Goal: Task Accomplishment & Management: Use online tool/utility

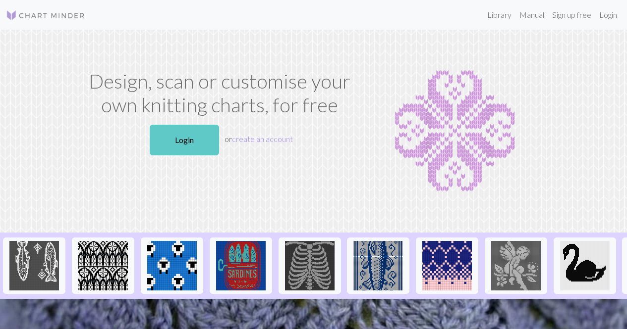
click at [198, 138] on link "Login" at bounding box center [184, 140] width 69 height 31
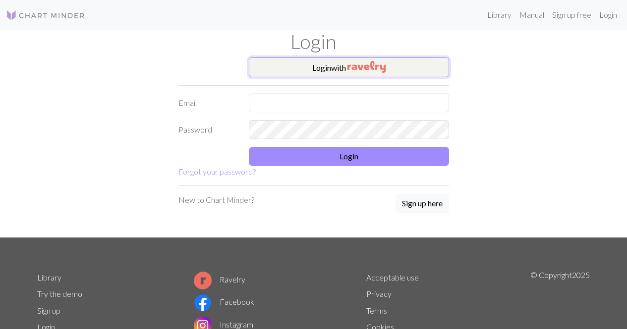
click at [390, 62] on button "Login with" at bounding box center [349, 67] width 200 height 20
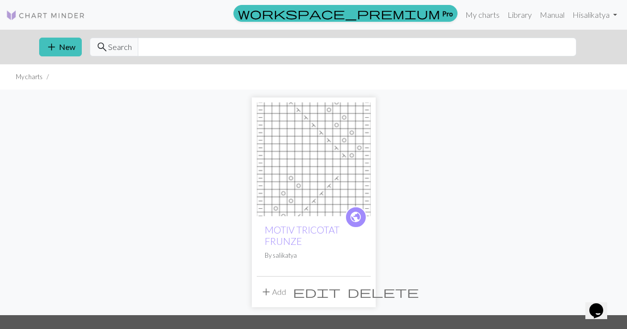
click at [339, 294] on span "edit" at bounding box center [317, 292] width 48 height 14
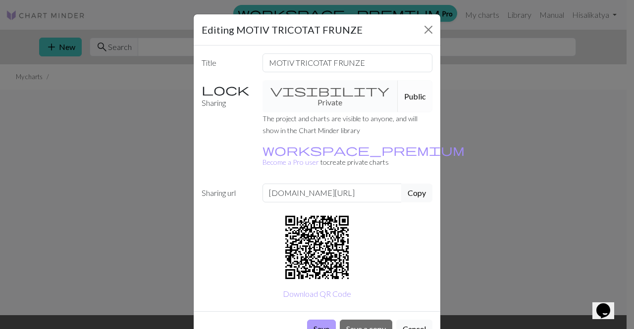
click at [318, 320] on button "Save" at bounding box center [321, 329] width 29 height 19
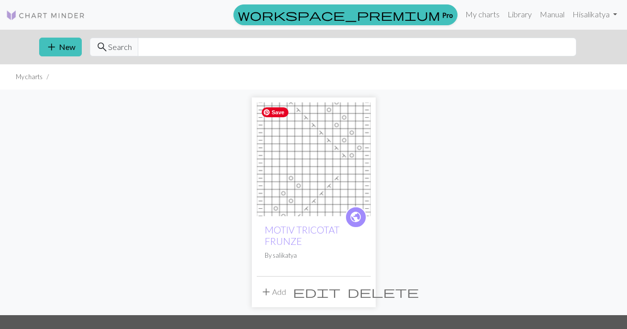
click at [334, 172] on img at bounding box center [314, 160] width 114 height 114
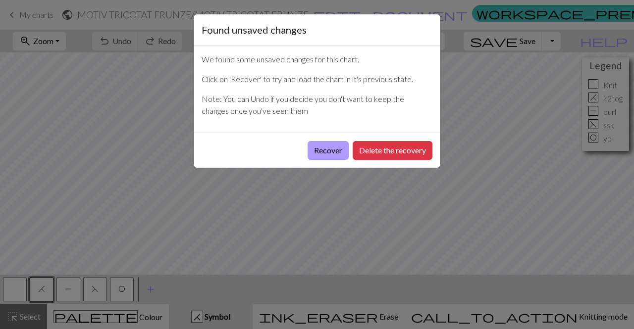
click at [333, 153] on button "Recover" at bounding box center [328, 150] width 41 height 19
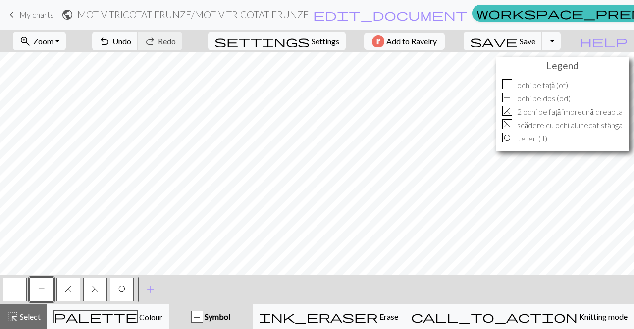
click at [93, 289] on span "F" at bounding box center [95, 289] width 7 height 8
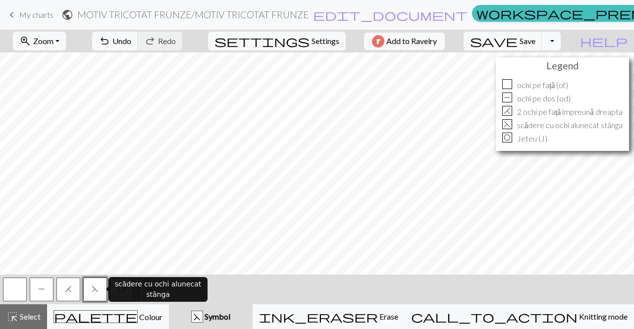
click at [93, 289] on span "F" at bounding box center [95, 289] width 7 height 8
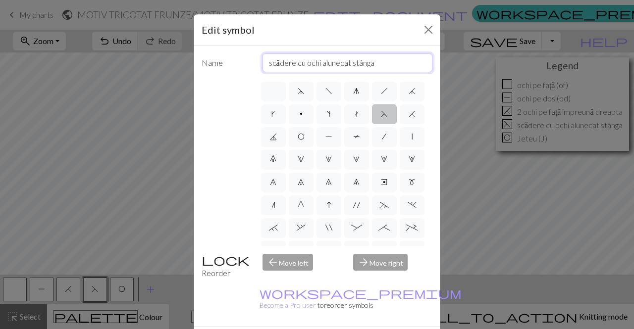
drag, startPoint x: 376, startPoint y: 60, endPoint x: 251, endPoint y: 62, distance: 125.8
click at [251, 62] on div "Name scădere cu ochi alunecat [PERSON_NAME]" at bounding box center [317, 62] width 243 height 19
type input "2 och. împreună [PERSON_NAME]"
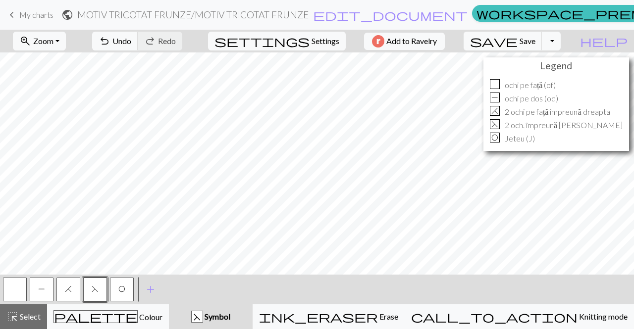
click at [63, 287] on button "H" at bounding box center [68, 290] width 24 height 24
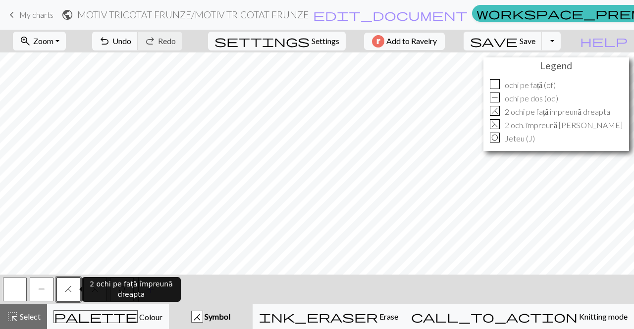
click at [63, 287] on button "H" at bounding box center [68, 290] width 24 height 24
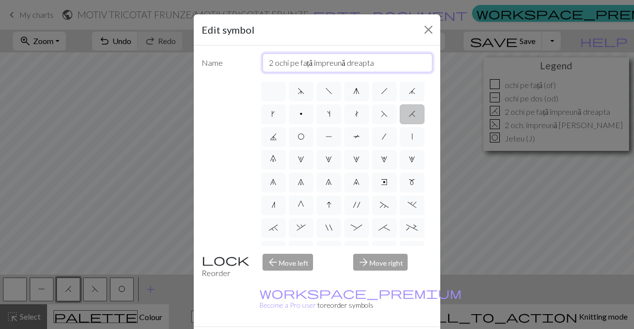
click at [286, 61] on input "2 ochi pe față împreună dreapta" at bounding box center [348, 62] width 170 height 19
drag, startPoint x: 310, startPoint y: 62, endPoint x: 286, endPoint y: 62, distance: 23.8
click at [286, 62] on input "2 och. [PERSON_NAME] împreună dreapta" at bounding box center [348, 62] width 170 height 19
click at [318, 64] on input "2 och. împreună dreapta" at bounding box center [348, 62] width 170 height 19
paste input "pe față"
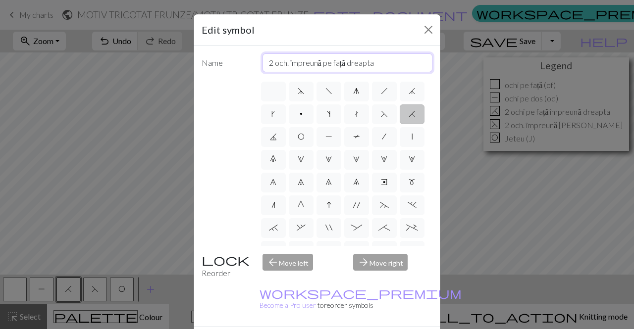
click at [331, 65] on input "2 och. împreună pe față dreapta" at bounding box center [348, 62] width 170 height 19
type input "2 och. împreună față dreapta"
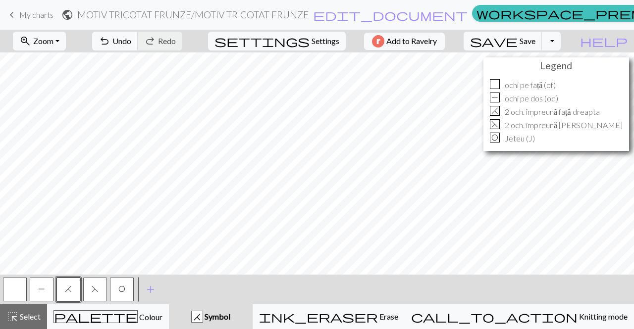
click at [98, 282] on button "F" at bounding box center [95, 290] width 24 height 24
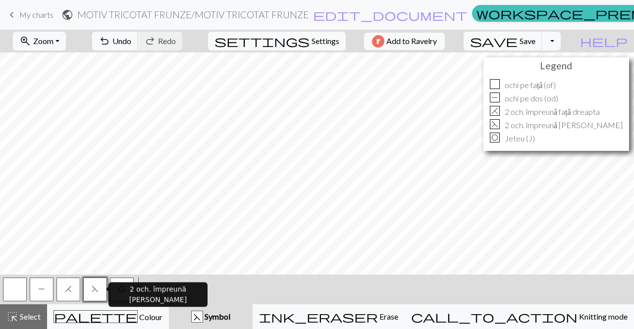
click at [95, 287] on span "F" at bounding box center [95, 289] width 7 height 8
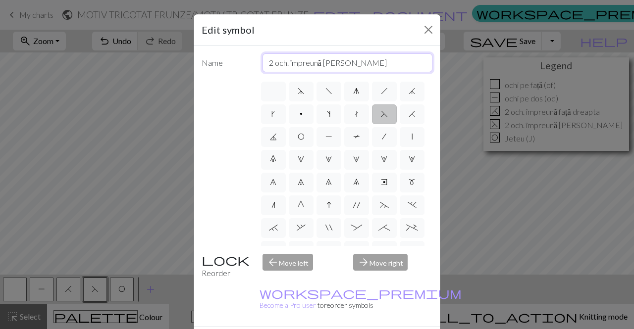
click at [321, 64] on input "2 och. împreună [PERSON_NAME]" at bounding box center [348, 62] width 170 height 19
type input "2 och. împreună [PERSON_NAME]"
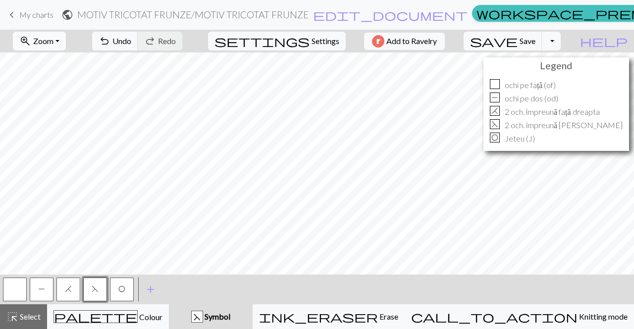
click at [66, 45] on button "zoom_in Zoom Zoom" at bounding box center [39, 41] width 53 height 19
click at [65, 77] on button "Fit width" at bounding box center [52, 79] width 78 height 16
click at [66, 41] on button "zoom_in Zoom Zoom" at bounding box center [39, 41] width 53 height 19
click at [60, 60] on button "Fit all" at bounding box center [52, 63] width 78 height 16
click at [326, 39] on span "Settings" at bounding box center [326, 41] width 28 height 12
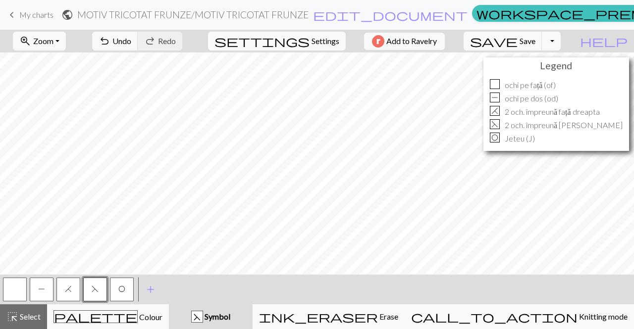
select select "aran"
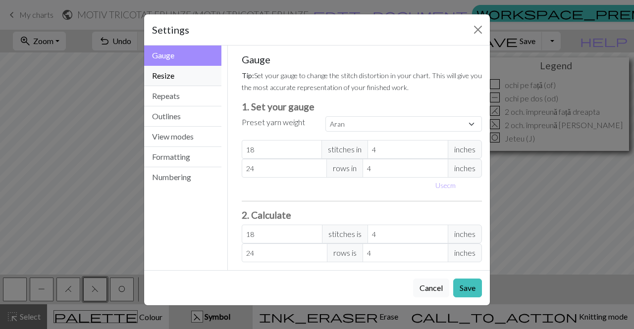
click at [191, 80] on button "Resize" at bounding box center [182, 76] width 77 height 20
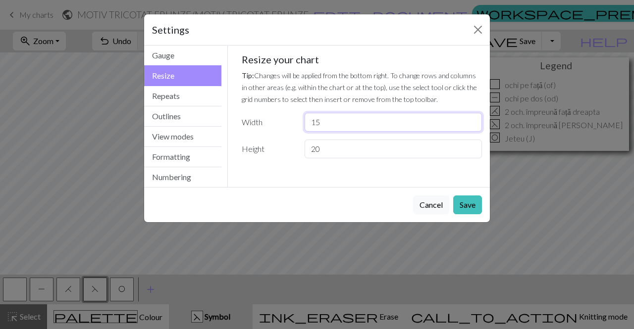
click at [325, 127] on input "15" at bounding box center [393, 122] width 177 height 19
type input "1"
type input "30"
click at [473, 210] on button "Save" at bounding box center [467, 205] width 29 height 19
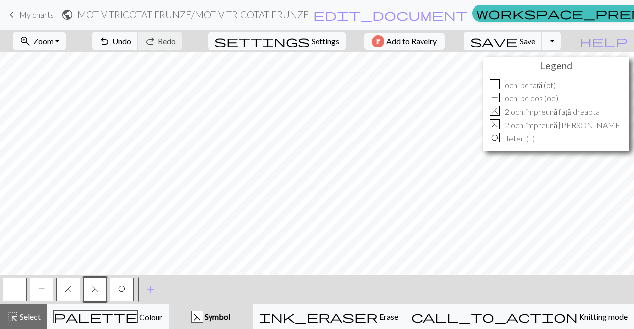
click at [40, 291] on span "P" at bounding box center [41, 289] width 7 height 8
click at [71, 297] on button "H" at bounding box center [68, 290] width 24 height 24
click at [95, 287] on span "F" at bounding box center [95, 289] width 7 height 8
click at [122, 290] on span "O" at bounding box center [121, 289] width 7 height 8
click at [535, 40] on span "Save" at bounding box center [528, 40] width 16 height 9
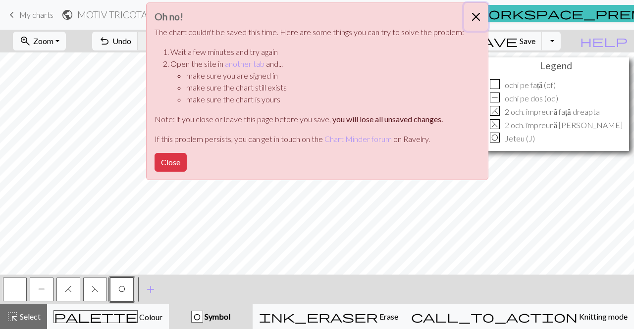
click at [473, 17] on button "Close" at bounding box center [476, 17] width 24 height 28
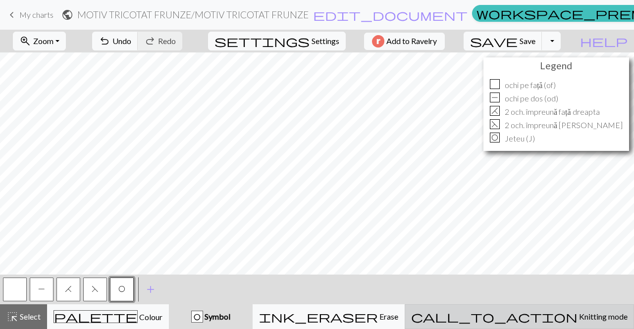
click at [578, 313] on span "Knitting mode" at bounding box center [603, 316] width 50 height 9
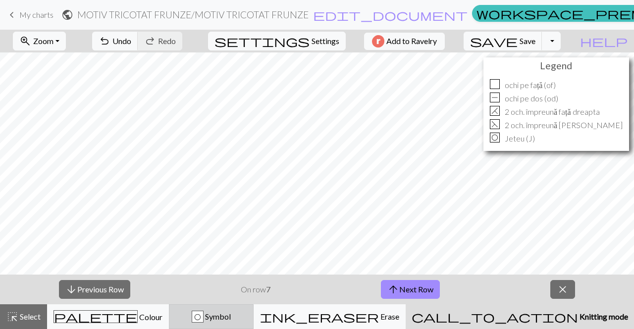
click at [231, 321] on span "Symbol" at bounding box center [217, 316] width 27 height 9
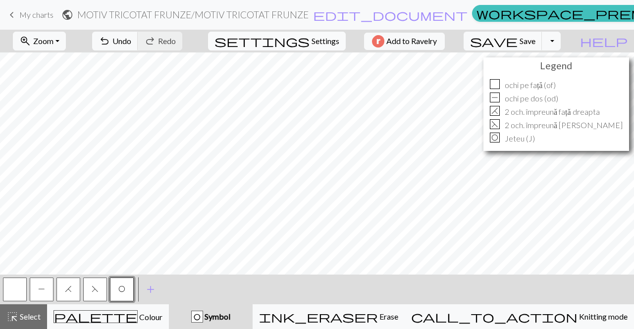
click at [312, 38] on span "Settings" at bounding box center [326, 41] width 28 height 12
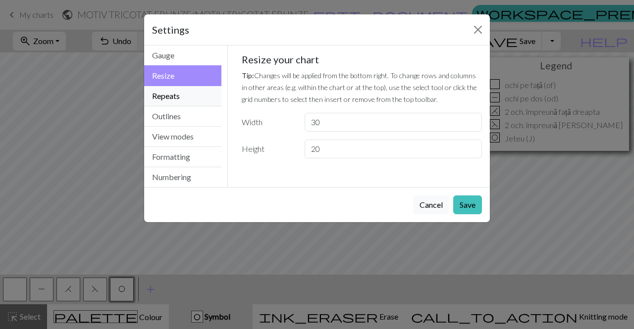
click at [184, 95] on button "Repeats" at bounding box center [182, 96] width 77 height 20
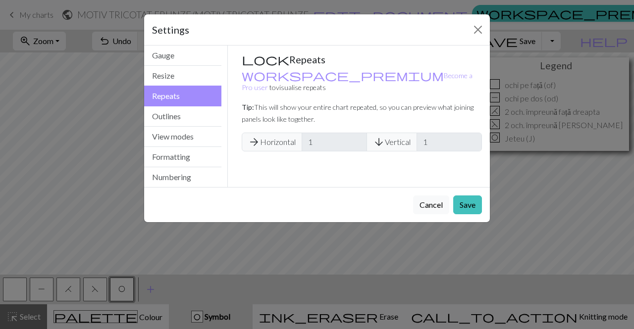
click at [254, 135] on span "arrow_forward" at bounding box center [254, 142] width 12 height 14
click at [205, 117] on button "Outlines" at bounding box center [182, 117] width 77 height 20
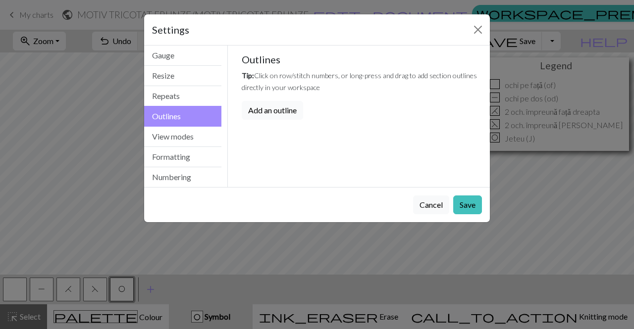
click at [293, 114] on button "Add an outline" at bounding box center [272, 110] width 61 height 19
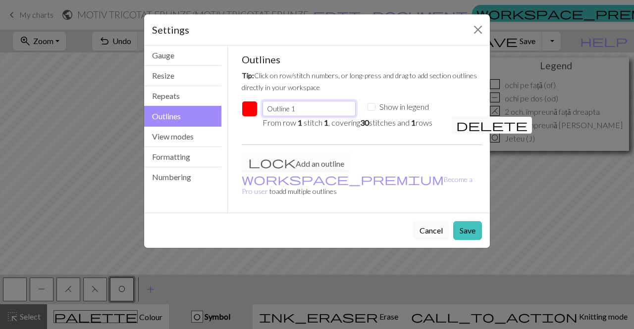
click at [335, 105] on input "Outline 1" at bounding box center [309, 108] width 93 height 15
click at [466, 221] on button "Save" at bounding box center [467, 230] width 29 height 19
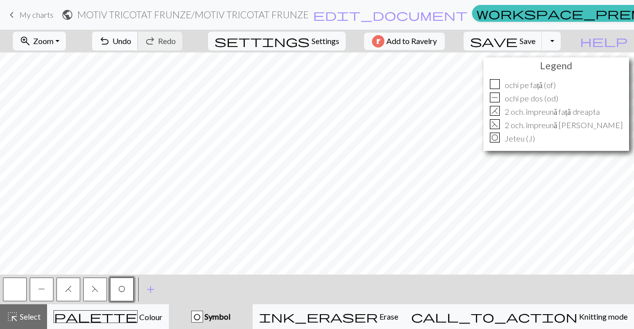
click at [110, 40] on span "undo" at bounding box center [105, 41] width 12 height 14
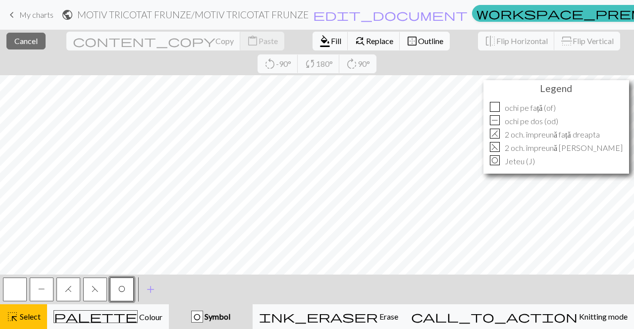
click at [400, 48] on button "border_outer Outline" at bounding box center [425, 41] width 50 height 19
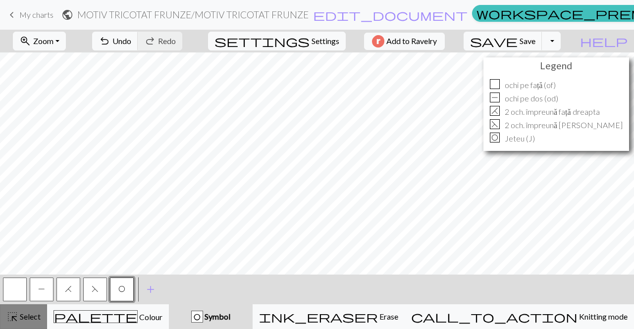
click at [19, 319] on span "Select" at bounding box center [29, 316] width 22 height 9
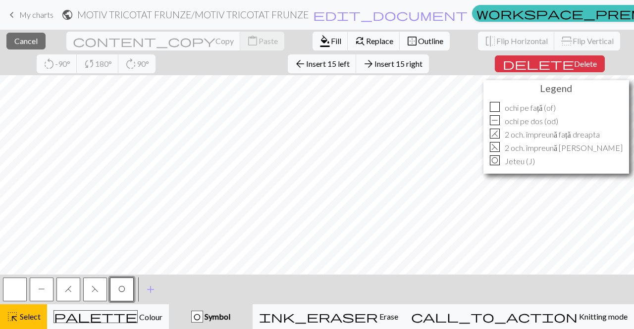
click at [400, 33] on button "border_outer Outline" at bounding box center [425, 41] width 50 height 19
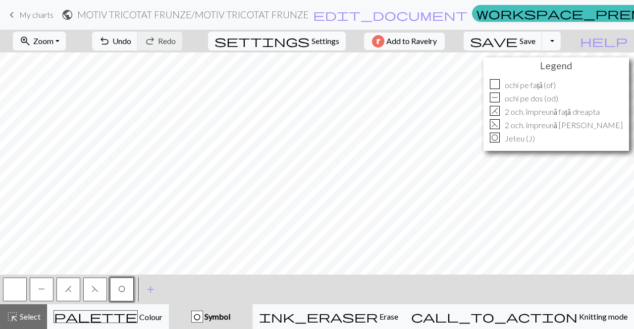
click at [320, 40] on span "Settings" at bounding box center [326, 41] width 28 height 12
select select "aran"
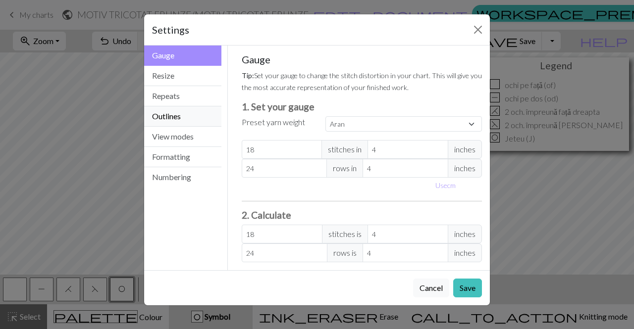
click at [198, 119] on button "Outlines" at bounding box center [182, 117] width 77 height 20
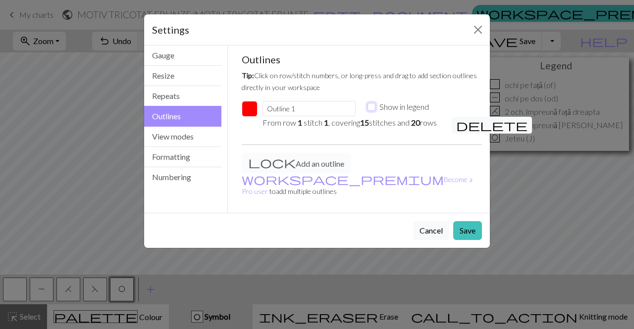
click at [374, 107] on input "Show in legend" at bounding box center [372, 107] width 8 height 8
checkbox input "true"
click at [472, 228] on button "Save" at bounding box center [467, 230] width 29 height 19
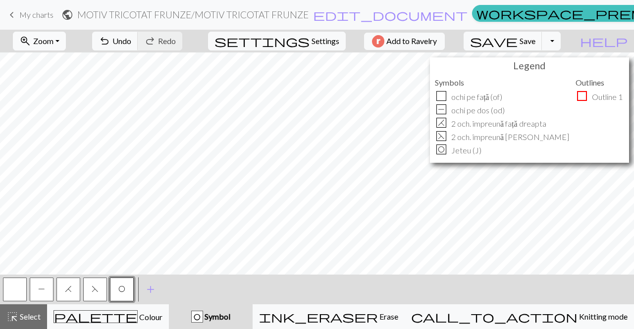
click at [66, 43] on button "zoom_in Zoom Zoom" at bounding box center [39, 41] width 53 height 19
click at [71, 97] on button "Fit height" at bounding box center [52, 95] width 78 height 16
click at [66, 40] on button "zoom_in Zoom Zoom" at bounding box center [39, 41] width 53 height 19
click at [70, 73] on button "Fit width" at bounding box center [52, 79] width 78 height 16
click at [66, 37] on button "zoom_in Zoom Zoom" at bounding box center [39, 41] width 53 height 19
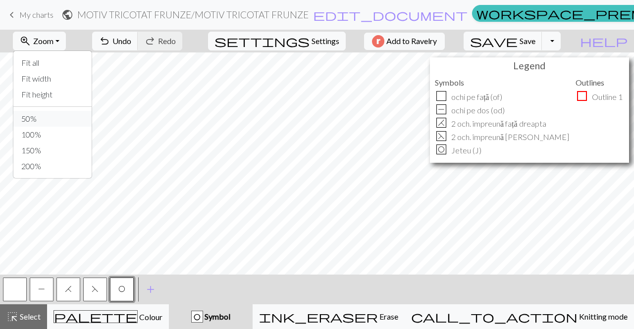
click at [67, 116] on button "50%" at bounding box center [52, 119] width 78 height 16
click at [312, 41] on span "Settings" at bounding box center [326, 41] width 28 height 12
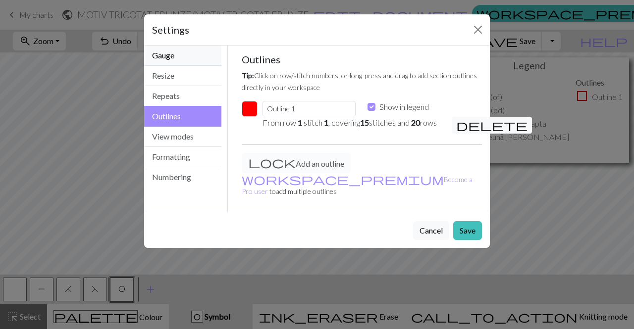
click at [191, 57] on button "Gauge" at bounding box center [182, 56] width 77 height 20
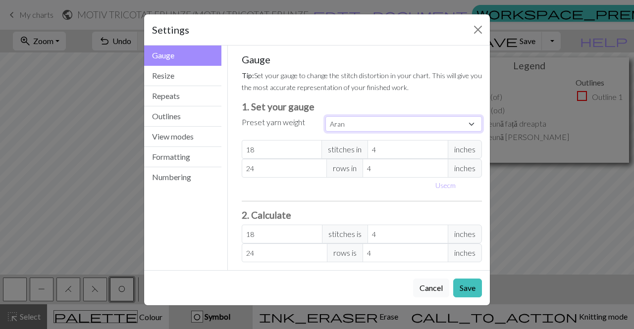
click at [472, 123] on select "Custom Square Lace Light Fingering Fingering Sport Double knit Worsted Aran Bul…" at bounding box center [403, 123] width 157 height 15
select select "lace"
click at [325, 116] on select "Custom Square Lace Light Fingering Fingering Sport Double knit Worsted Aran Bul…" at bounding box center [403, 123] width 157 height 15
type input "32"
type input "40"
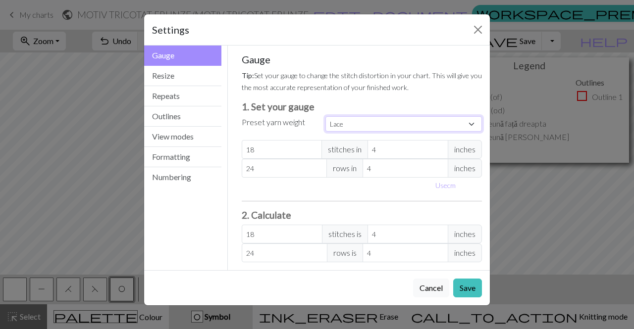
type input "32"
type input "40"
click at [363, 154] on span "stitches in" at bounding box center [344, 149] width 47 height 19
click at [457, 152] on span "inches" at bounding box center [465, 149] width 34 height 19
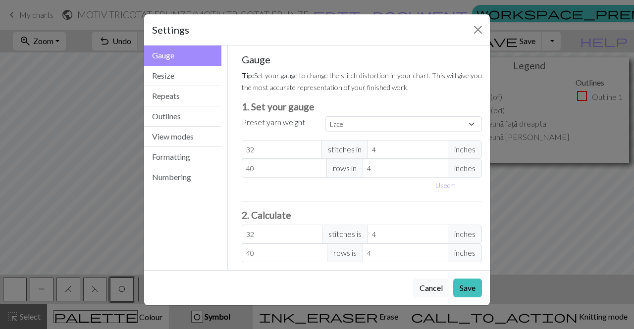
click at [445, 99] on div "Gauge Tip: Set your gauge to change the stitch distortion in your chart. This w…" at bounding box center [362, 157] width 241 height 209
click at [473, 125] on select "Custom Square Lace Light Fingering Fingering Sport Double knit Worsted Aran Bul…" at bounding box center [403, 123] width 157 height 15
click at [205, 181] on button "Numbering" at bounding box center [182, 177] width 77 height 20
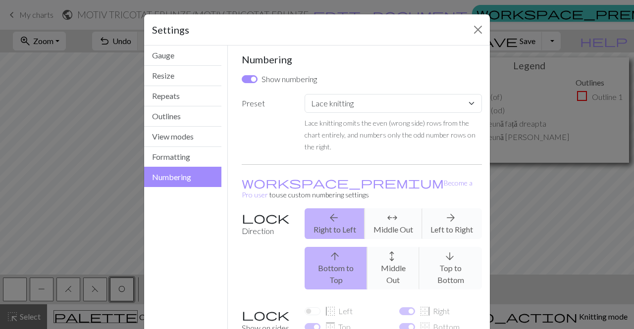
scroll to position [93, 0]
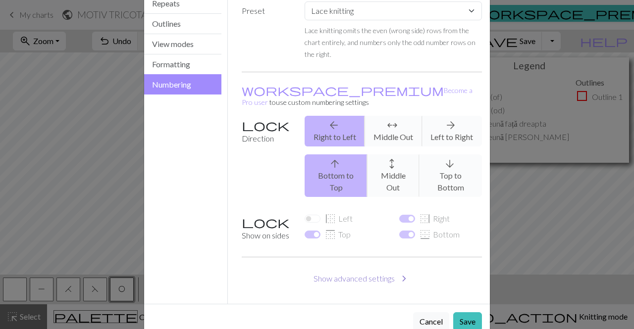
click at [392, 269] on button "Show advanced settings chevron_right" at bounding box center [362, 278] width 241 height 19
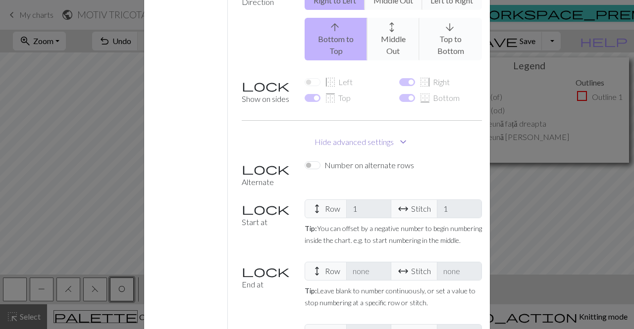
scroll to position [230, 0]
click at [257, 160] on div "Alternate Number on alternate rows Start at height Row 1 arrow_range Stitch 1 T…" at bounding box center [362, 268] width 241 height 219
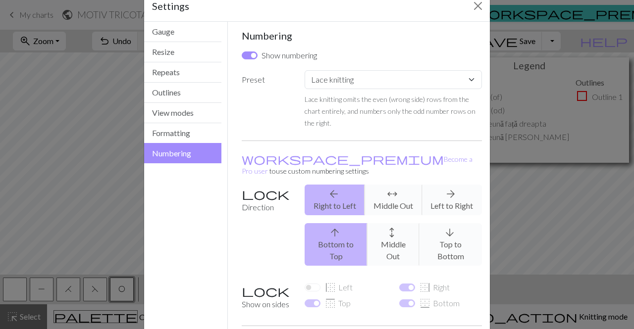
scroll to position [0, 0]
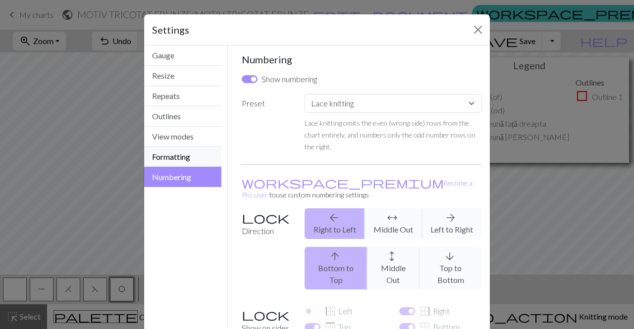
click at [194, 152] on button "Formatting" at bounding box center [182, 157] width 77 height 20
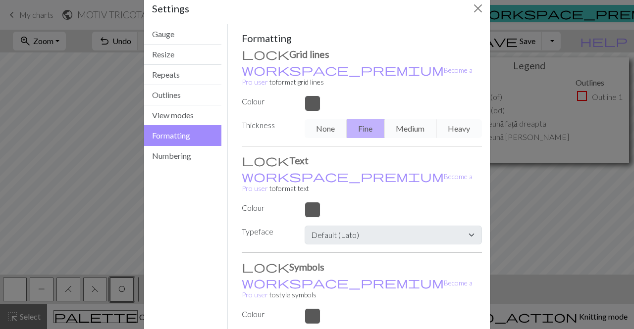
scroll to position [73, 0]
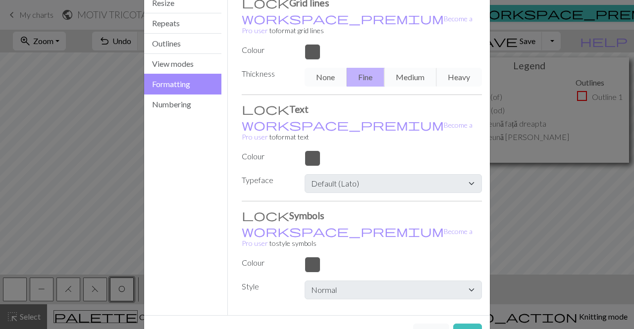
drag, startPoint x: 404, startPoint y: 65, endPoint x: 320, endPoint y: 62, distance: 83.8
click at [320, 68] on div "None Fine Medium Heavy" at bounding box center [393, 77] width 189 height 19
click at [454, 76] on div "Formatting Grid lines workspace_premium Become a Pro user to format grid lines …" at bounding box center [362, 140] width 241 height 319
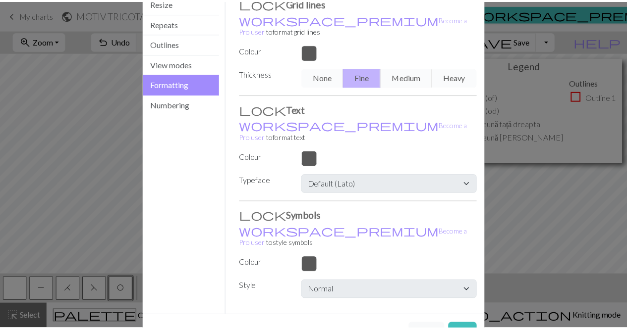
scroll to position [0, 0]
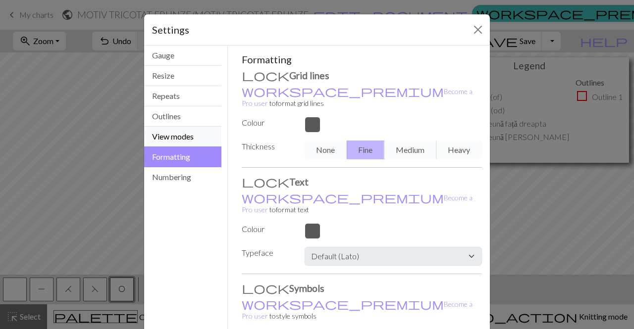
click at [194, 142] on button "View modes" at bounding box center [182, 137] width 77 height 20
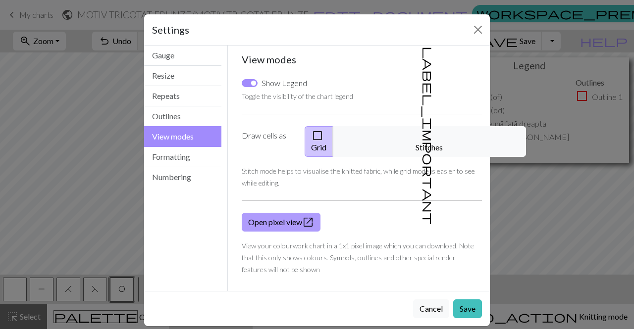
click at [308, 215] on span "open_in_new" at bounding box center [308, 222] width 12 height 14
click at [208, 119] on button "Outlines" at bounding box center [182, 117] width 77 height 20
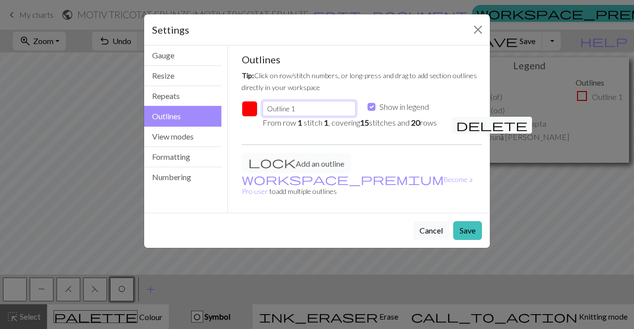
drag, startPoint x: 303, startPoint y: 108, endPoint x: 240, endPoint y: 110, distance: 63.4
click at [240, 110] on div "Outline 1 Show in legend" at bounding box center [362, 109] width 253 height 16
type input "Repetiție"
click at [466, 231] on button "Save" at bounding box center [467, 230] width 29 height 19
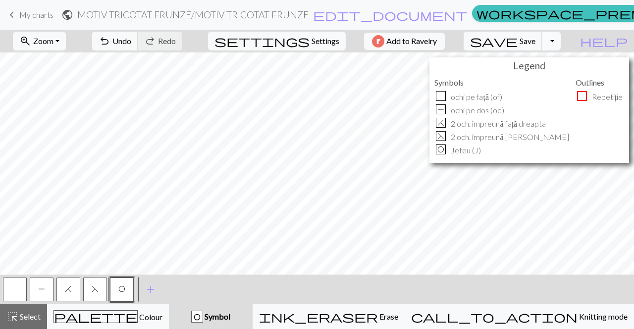
click at [561, 44] on button "Toggle Dropdown" at bounding box center [551, 41] width 19 height 19
click at [561, 40] on button "Toggle Dropdown" at bounding box center [551, 41] width 19 height 19
click at [546, 80] on button "save_alt Download" at bounding box center [478, 79] width 163 height 16
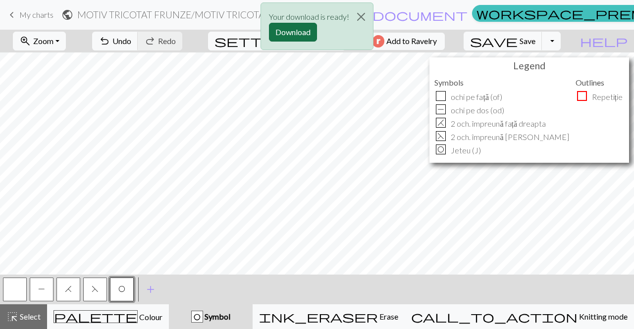
click at [299, 36] on button "Download" at bounding box center [293, 32] width 48 height 19
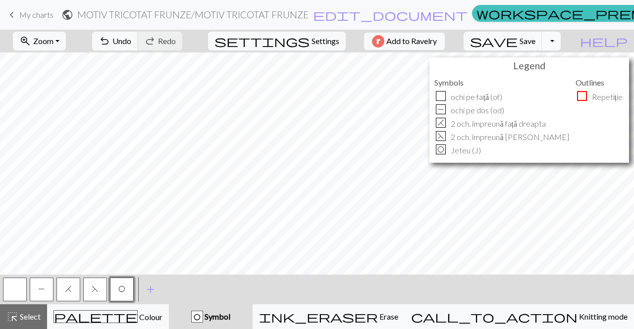
click at [561, 44] on button "Toggle Dropdown" at bounding box center [551, 41] width 19 height 19
click at [557, 64] on button "file_copy Save a copy" at bounding box center [478, 63] width 163 height 16
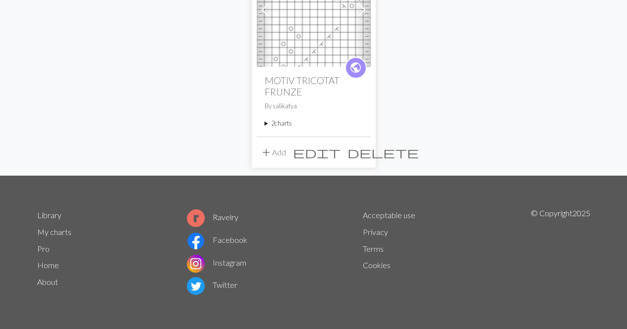
scroll to position [46, 0]
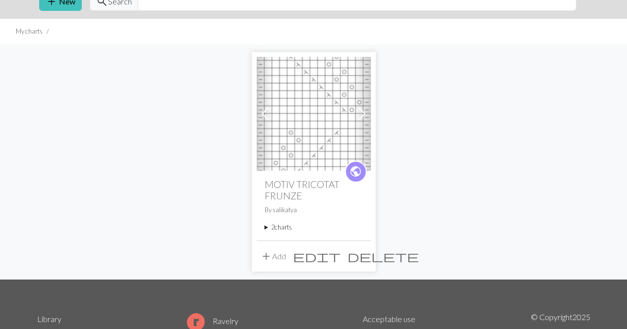
click at [365, 112] on span at bounding box center [362, 114] width 16 height 16
click at [301, 120] on img at bounding box center [314, 114] width 114 height 114
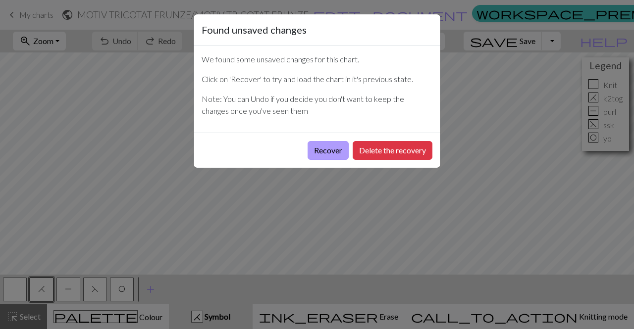
click at [323, 151] on button "Recover" at bounding box center [328, 150] width 41 height 19
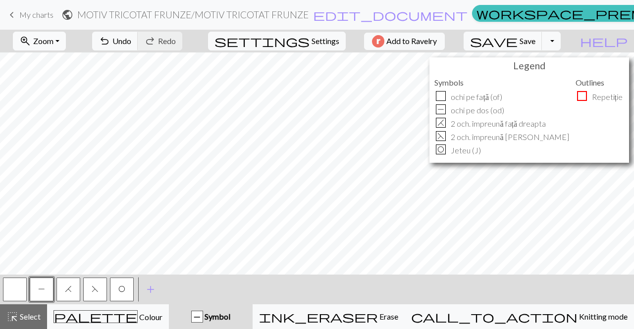
click at [66, 43] on button "zoom_in Zoom Zoom" at bounding box center [39, 41] width 53 height 19
click at [64, 122] on button "50%" at bounding box center [52, 119] width 78 height 16
click at [327, 36] on span "Settings" at bounding box center [326, 41] width 28 height 12
select select "lace"
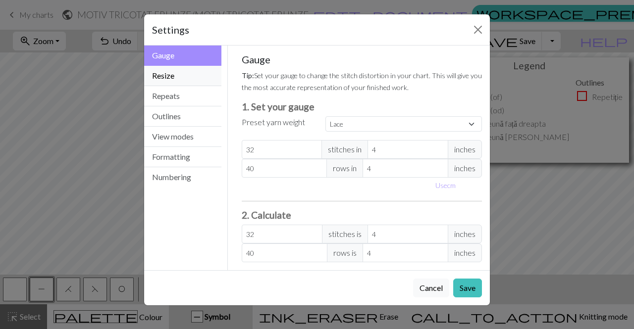
click at [188, 77] on button "Resize" at bounding box center [182, 76] width 77 height 20
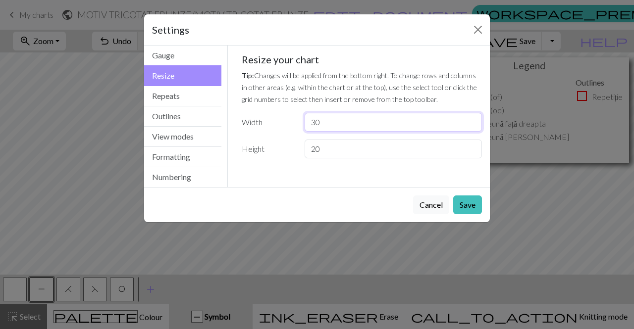
click at [323, 122] on input "30" at bounding box center [393, 122] width 177 height 19
type input "3"
type input "15"
click at [477, 211] on button "Save" at bounding box center [467, 205] width 29 height 19
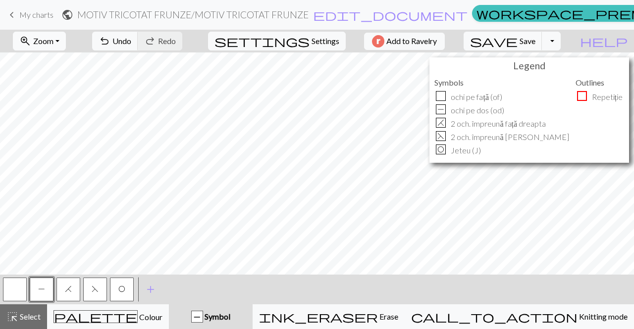
click at [66, 41] on button "zoom_in Zoom Zoom" at bounding box center [39, 41] width 53 height 19
click at [65, 67] on button "Fit all" at bounding box center [52, 63] width 78 height 16
click at [26, 316] on span "Select" at bounding box center [29, 316] width 22 height 9
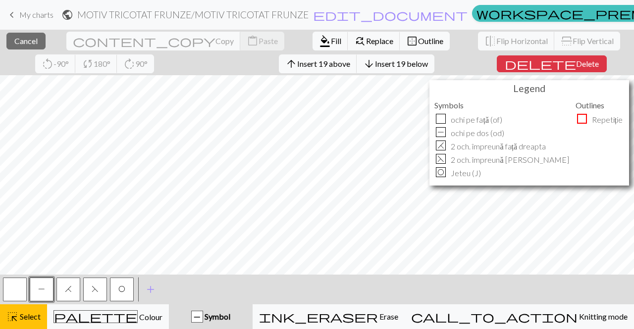
scroll to position [23, 3]
click at [418, 45] on span "Outline" at bounding box center [430, 40] width 25 height 9
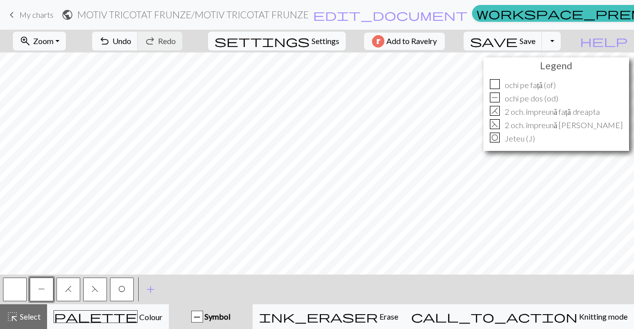
click at [314, 43] on span "Settings" at bounding box center [326, 41] width 28 height 12
select select "lace"
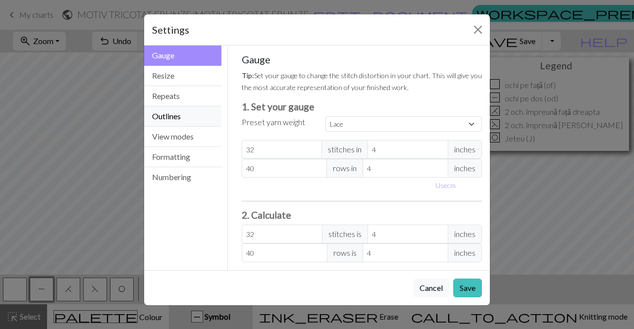
click at [187, 116] on button "Outlines" at bounding box center [182, 117] width 77 height 20
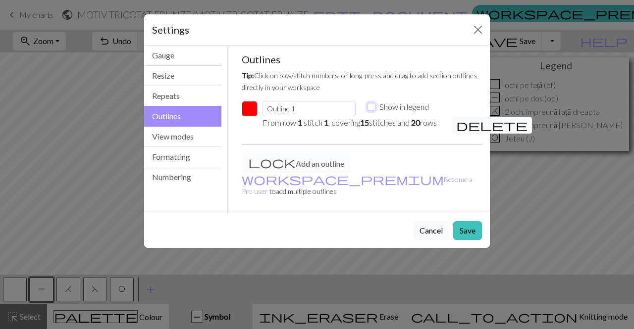
click at [372, 109] on input "Show in legend" at bounding box center [372, 107] width 8 height 8
checkbox input "true"
click at [312, 112] on input "Outline 1" at bounding box center [309, 108] width 93 height 15
click at [292, 110] on input "Outline Repetiție" at bounding box center [309, 108] width 93 height 15
type input "Repetiție"
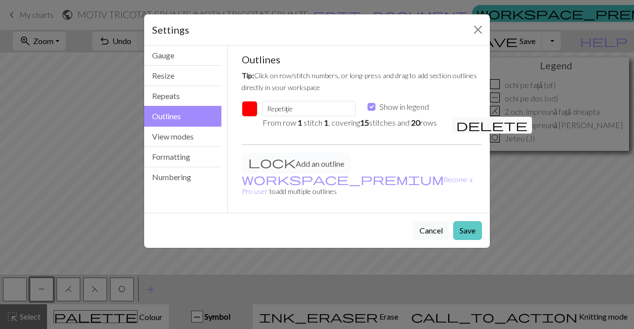
click at [465, 231] on button "Save" at bounding box center [467, 230] width 29 height 19
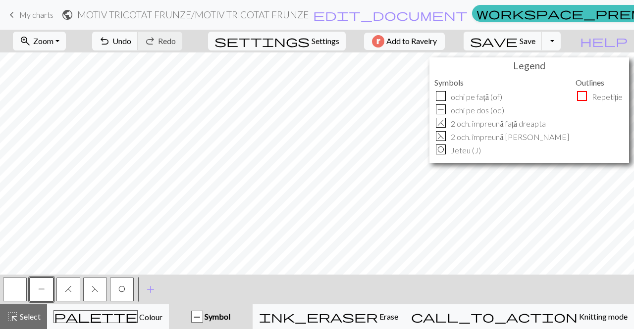
click at [548, 69] on h4 "Legend" at bounding box center [529, 65] width 195 height 11
click at [247, 312] on div "P Symbol" at bounding box center [211, 317] width 72 height 12
click at [151, 285] on span "add" at bounding box center [151, 290] width 12 height 14
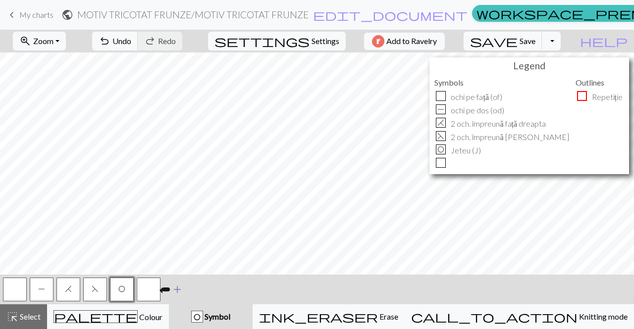
click at [151, 285] on button "button" at bounding box center [149, 290] width 24 height 24
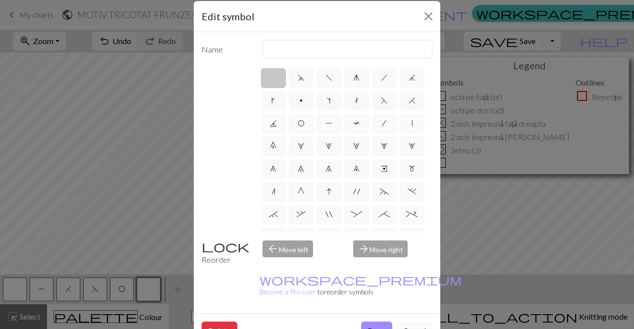
scroll to position [41, 0]
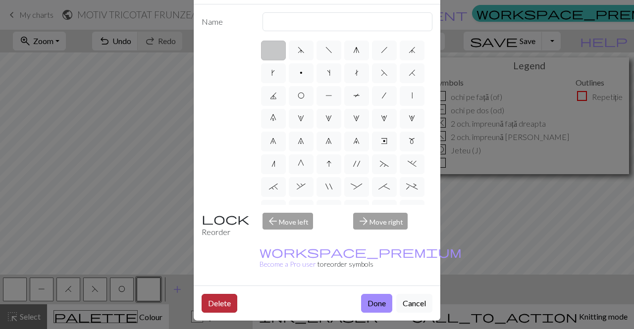
click at [221, 294] on button "Delete" at bounding box center [220, 303] width 36 height 19
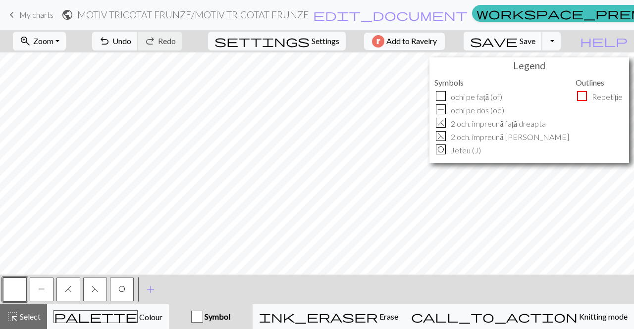
click at [535, 41] on span "Save" at bounding box center [528, 40] width 16 height 9
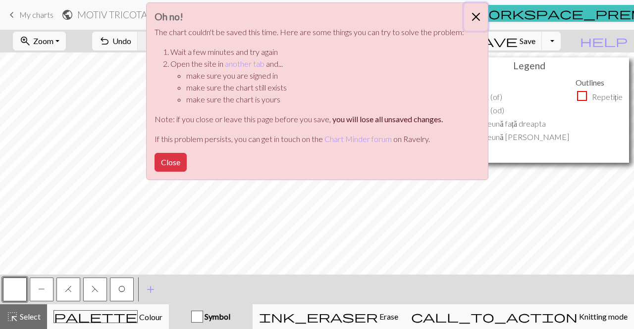
click at [475, 14] on button "Close" at bounding box center [476, 17] width 24 height 28
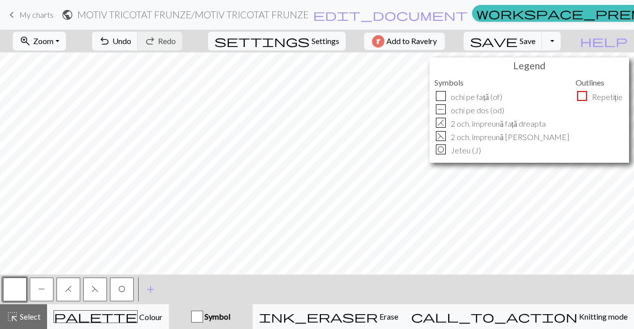
click at [66, 38] on button "zoom_in Zoom Zoom" at bounding box center [39, 41] width 53 height 19
click at [66, 152] on button "150%" at bounding box center [52, 151] width 78 height 16
click at [66, 41] on button "zoom_in Zoom Zoom" at bounding box center [39, 41] width 53 height 19
click at [65, 133] on button "100%" at bounding box center [52, 135] width 78 height 16
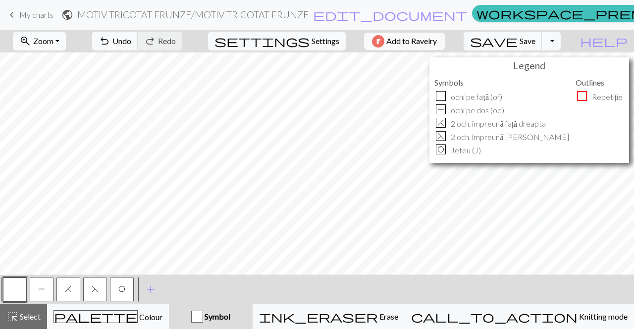
click at [66, 42] on button "zoom_in Zoom Zoom" at bounding box center [39, 41] width 53 height 19
click at [68, 65] on button "Fit all" at bounding box center [52, 63] width 78 height 16
click at [535, 41] on span "Save" at bounding box center [528, 40] width 16 height 9
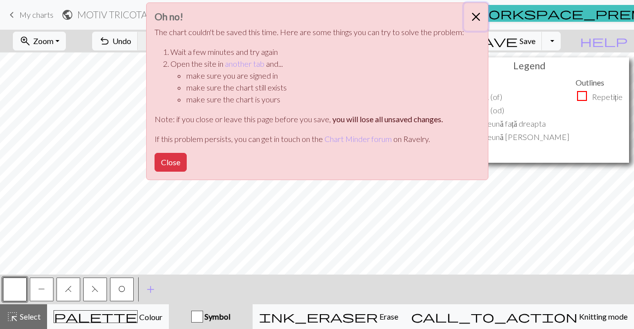
click at [474, 22] on button "Close" at bounding box center [476, 17] width 24 height 28
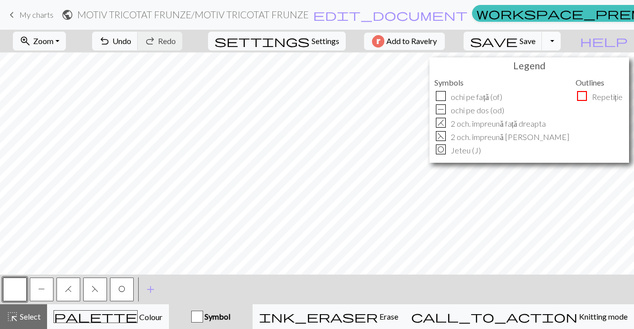
click at [561, 47] on button "Toggle Dropdown" at bounding box center [551, 41] width 19 height 19
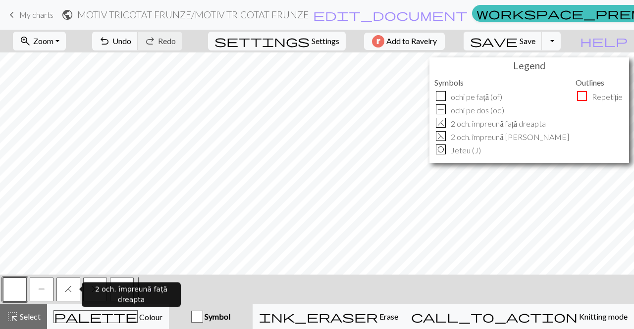
click at [62, 290] on button "H" at bounding box center [68, 290] width 24 height 24
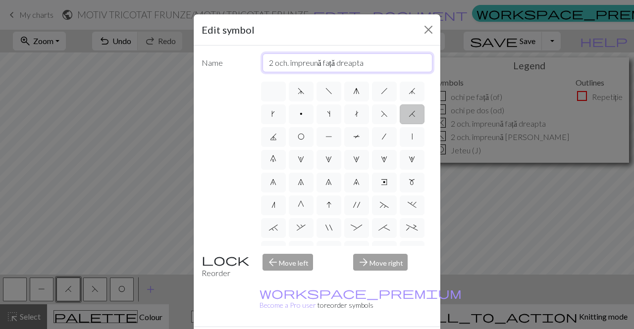
click at [380, 59] on input "2 och. împreună față dreapta" at bounding box center [348, 62] width 170 height 19
type input "2 och. împreună față dreapta (2och.Îfd)"
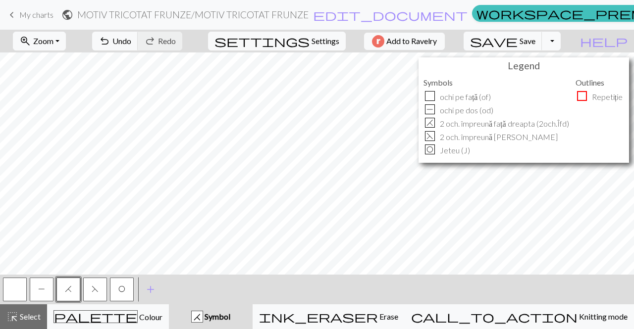
click at [90, 292] on button "F" at bounding box center [95, 290] width 24 height 24
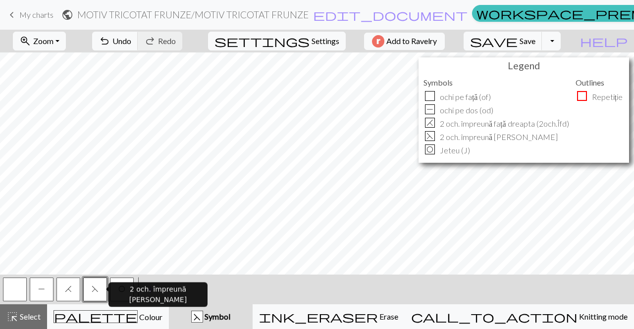
click at [90, 292] on button "F" at bounding box center [95, 290] width 24 height 24
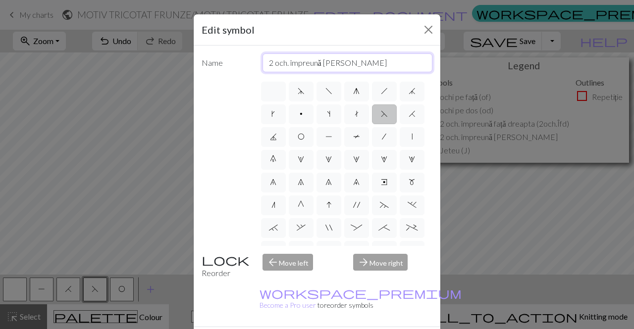
click at [358, 65] on input "2 och. împreună [PERSON_NAME]" at bounding box center [348, 62] width 170 height 19
type input "2 och. împreună [PERSON_NAME] (2och.Îfs)"
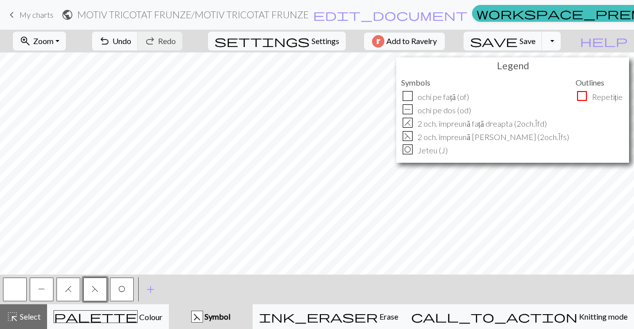
click at [561, 39] on button "Toggle Dropdown" at bounding box center [551, 41] width 19 height 19
click at [556, 76] on button "save_alt Download" at bounding box center [478, 79] width 163 height 16
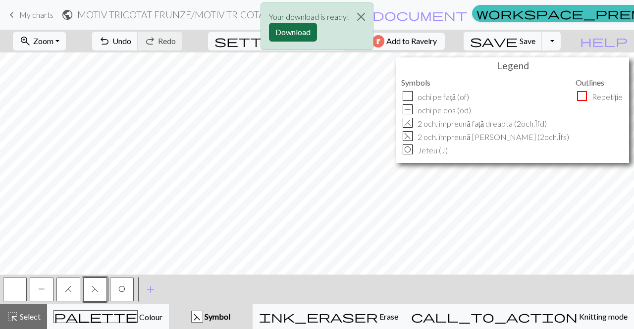
click at [307, 31] on button "Download" at bounding box center [293, 32] width 48 height 19
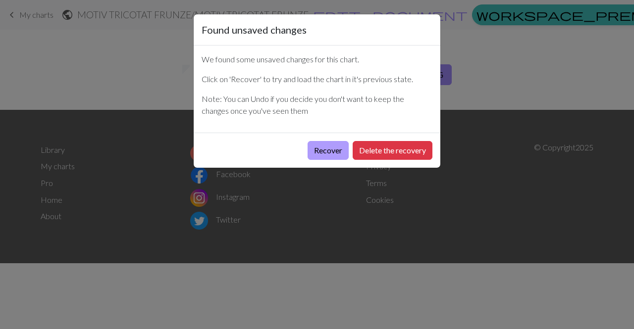
click at [329, 156] on button "Recover" at bounding box center [328, 150] width 41 height 19
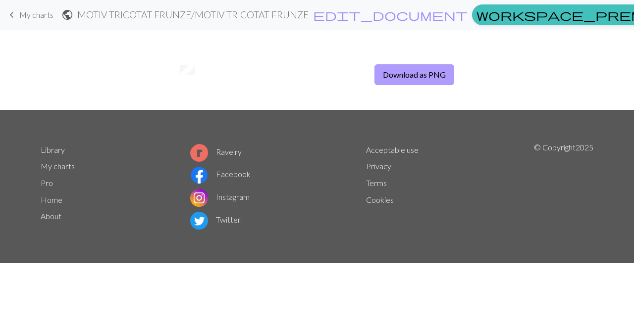
click at [437, 78] on button "Download as PNG" at bounding box center [414, 74] width 80 height 21
